Goal: Check status

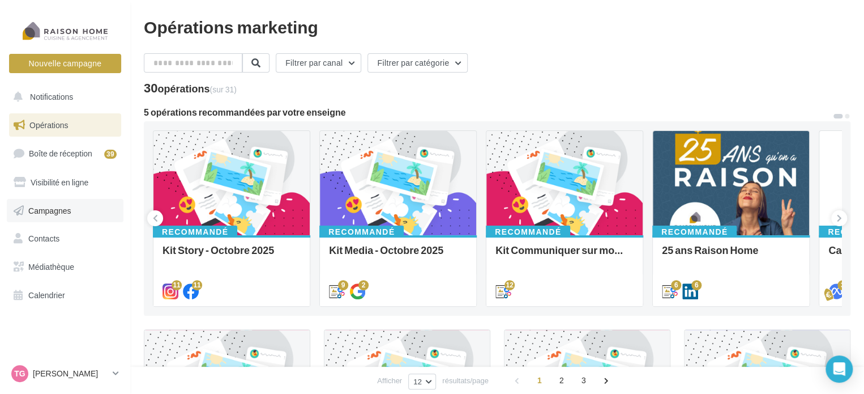
click at [54, 211] on span "Campagnes" at bounding box center [49, 210] width 43 height 10
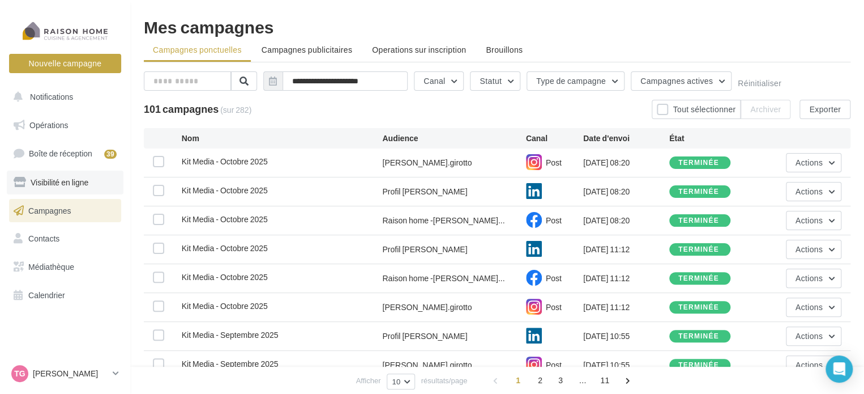
click at [59, 181] on span "Visibilité en ligne" at bounding box center [60, 182] width 58 height 10
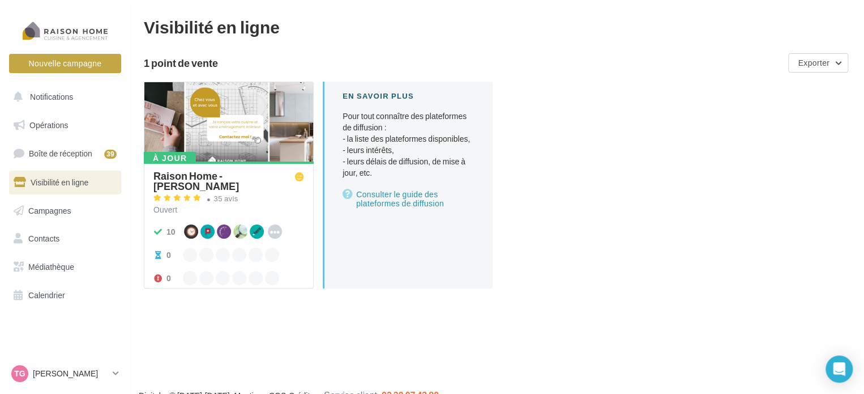
click at [232, 117] on div at bounding box center [228, 122] width 169 height 80
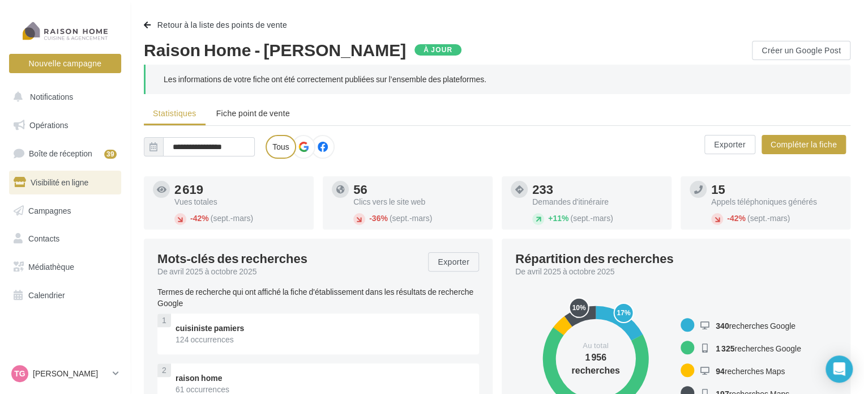
click at [301, 144] on icon at bounding box center [304, 147] width 10 height 10
click at [320, 144] on icon at bounding box center [323, 147] width 10 height 10
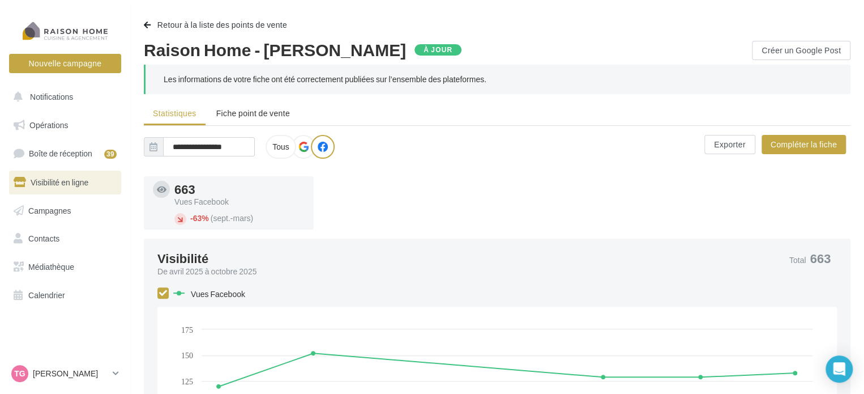
click at [303, 148] on icon at bounding box center [304, 147] width 10 height 10
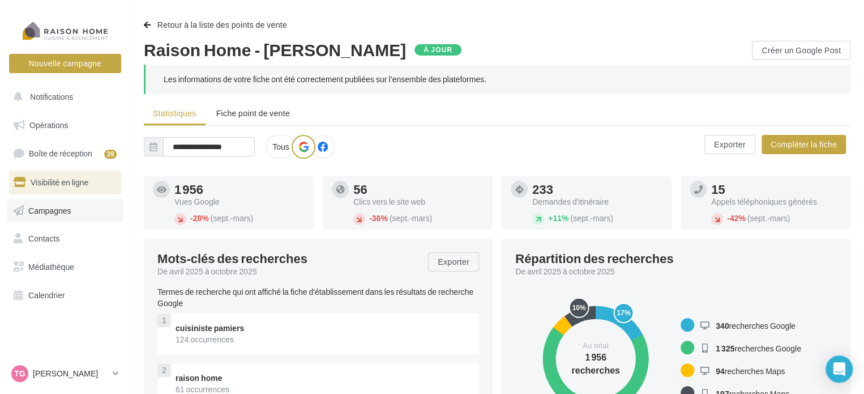
click at [50, 210] on span "Campagnes" at bounding box center [49, 210] width 43 height 10
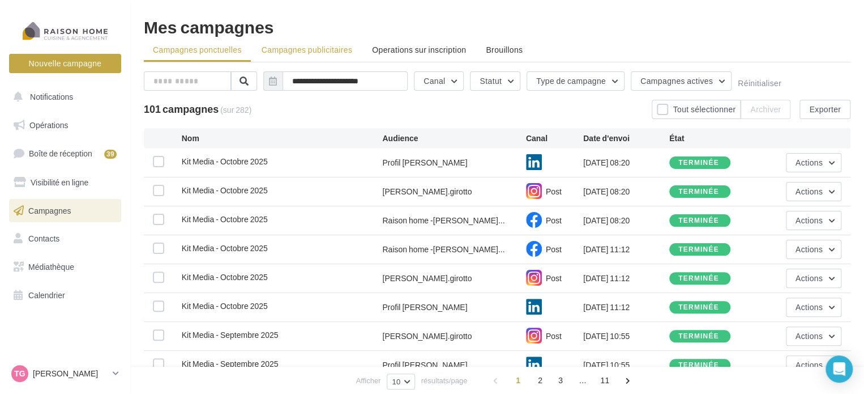
click at [337, 49] on span "Campagnes publicitaires" at bounding box center [307, 50] width 91 height 10
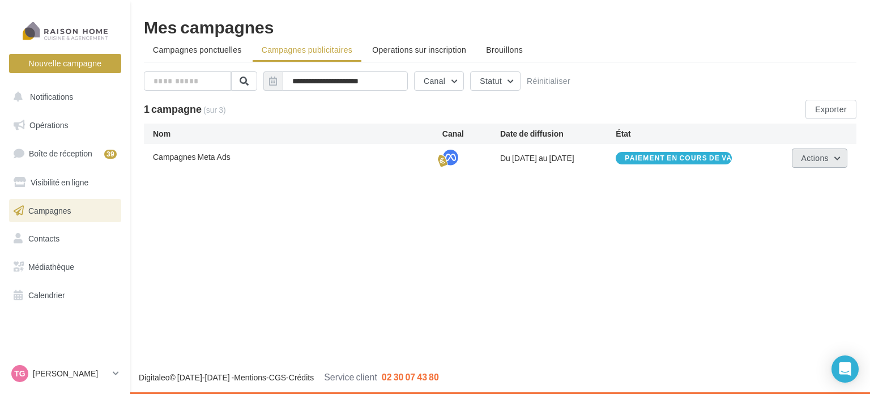
click at [838, 156] on button "Actions" at bounding box center [820, 157] width 56 height 19
click at [205, 157] on span "Campagnes Meta Ads" at bounding box center [192, 157] width 78 height 10
click at [837, 158] on button "Actions" at bounding box center [820, 157] width 56 height 19
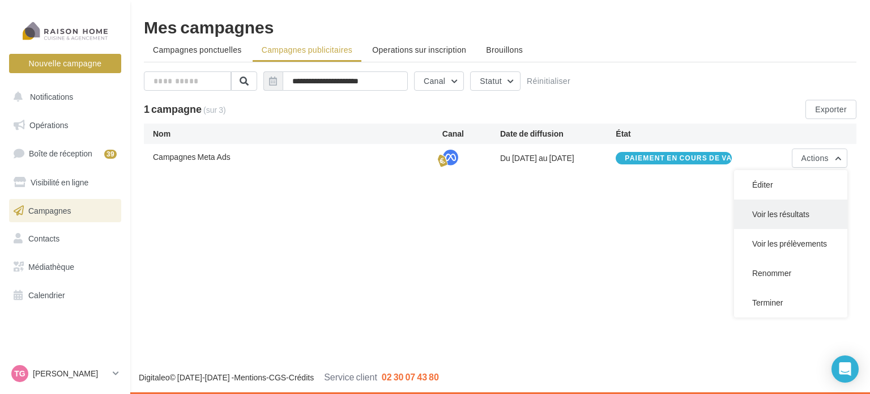
click at [783, 215] on button "Voir les résultats" at bounding box center [790, 213] width 113 height 29
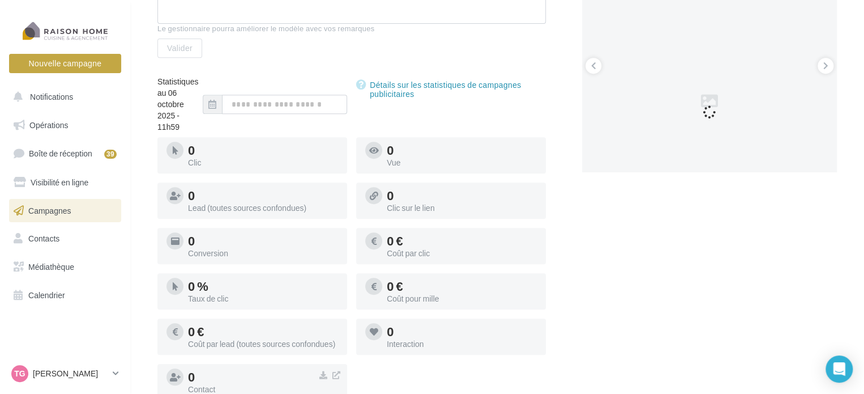
scroll to position [210, 0]
